Goal: Information Seeking & Learning: Check status

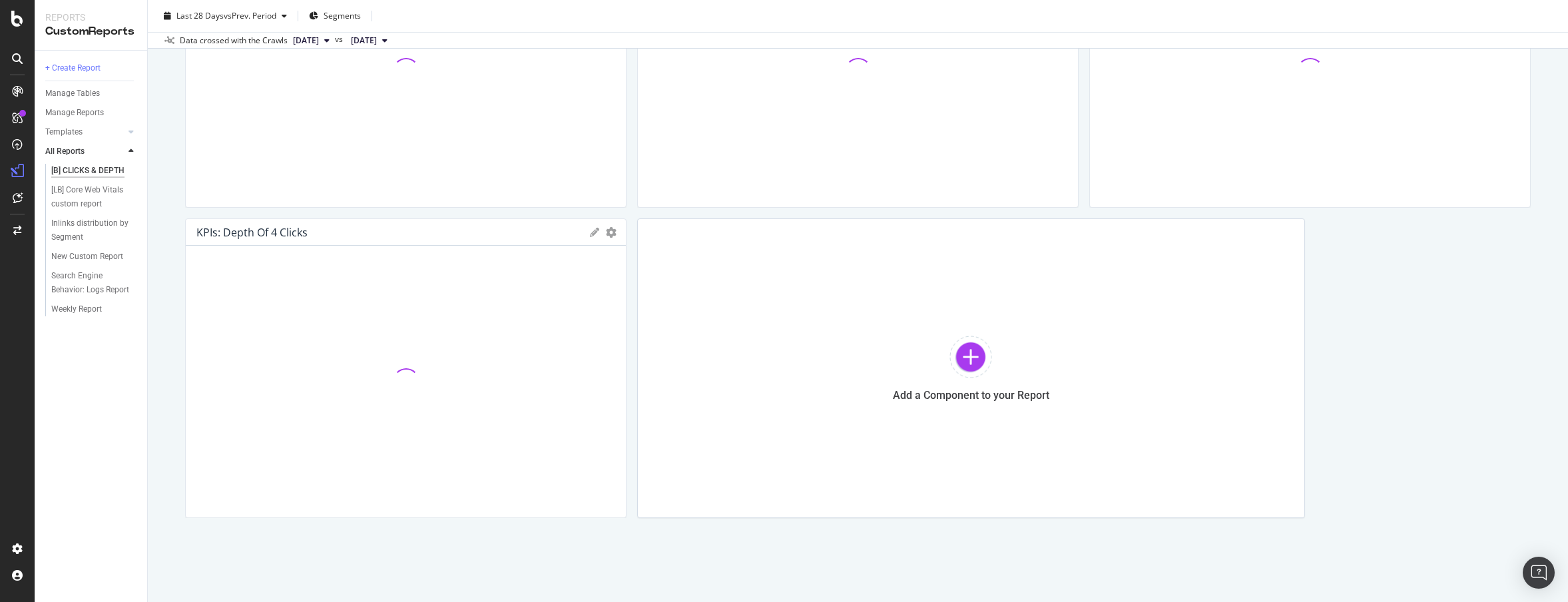
scroll to position [548, 0]
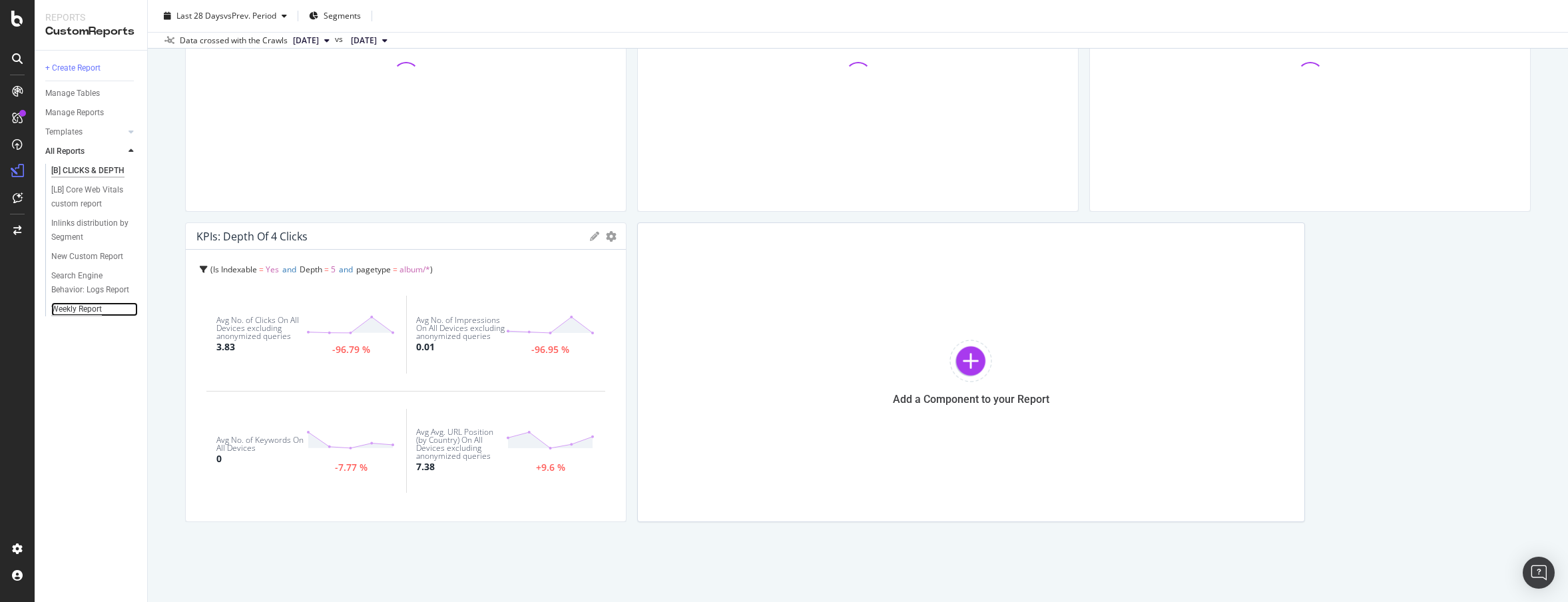
click at [70, 310] on div "Weekly Report" at bounding box center [76, 309] width 50 height 14
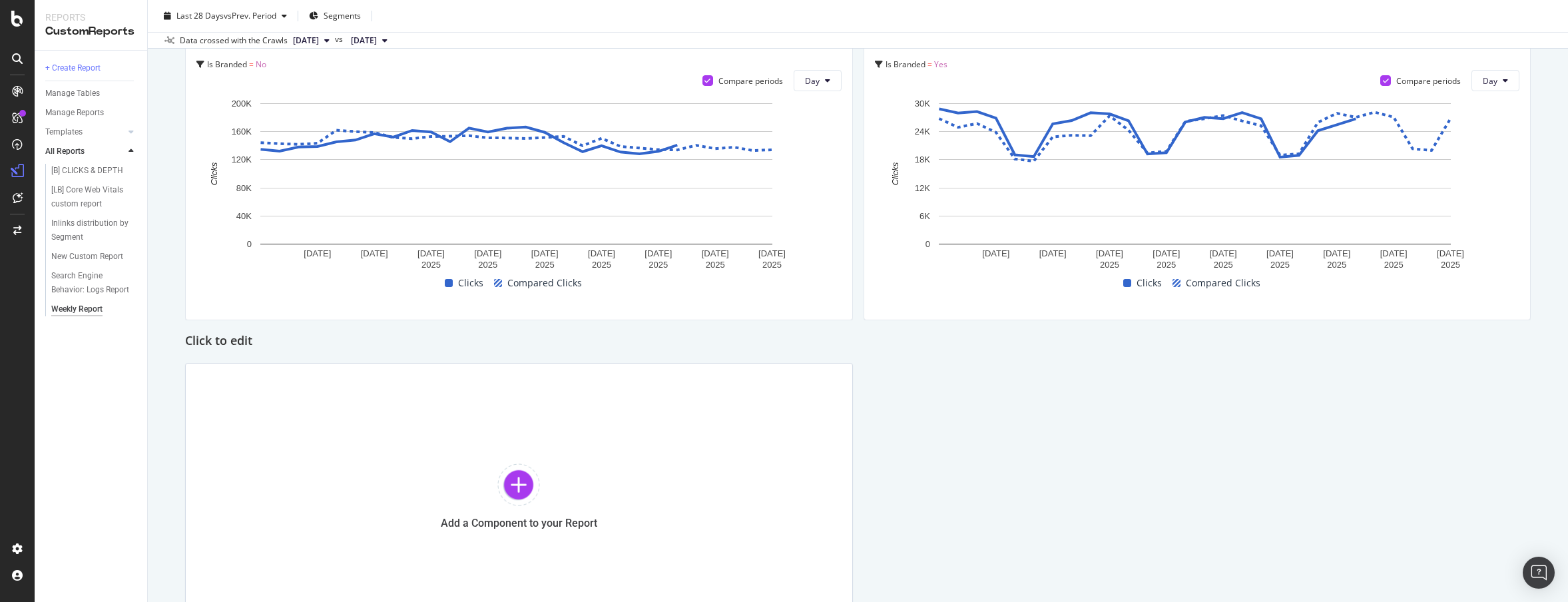
scroll to position [1985, 0]
